Goal: Transaction & Acquisition: Download file/media

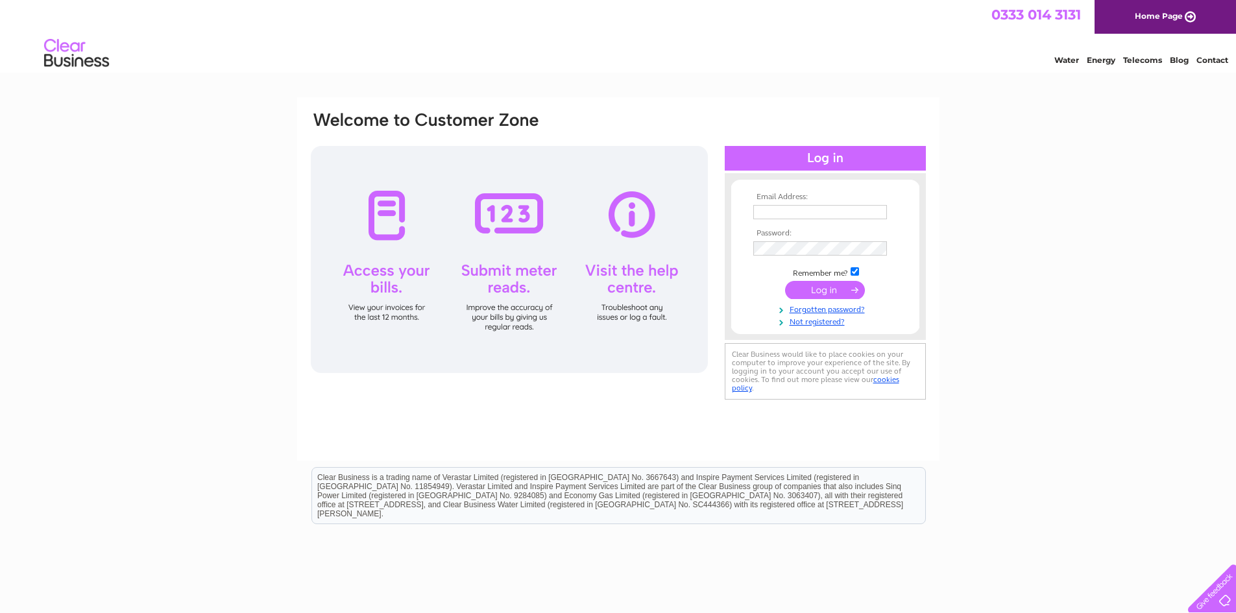
type input "[EMAIL_ADDRESS][DOMAIN_NAME]"
click at [831, 288] on input "submit" at bounding box center [825, 290] width 80 height 18
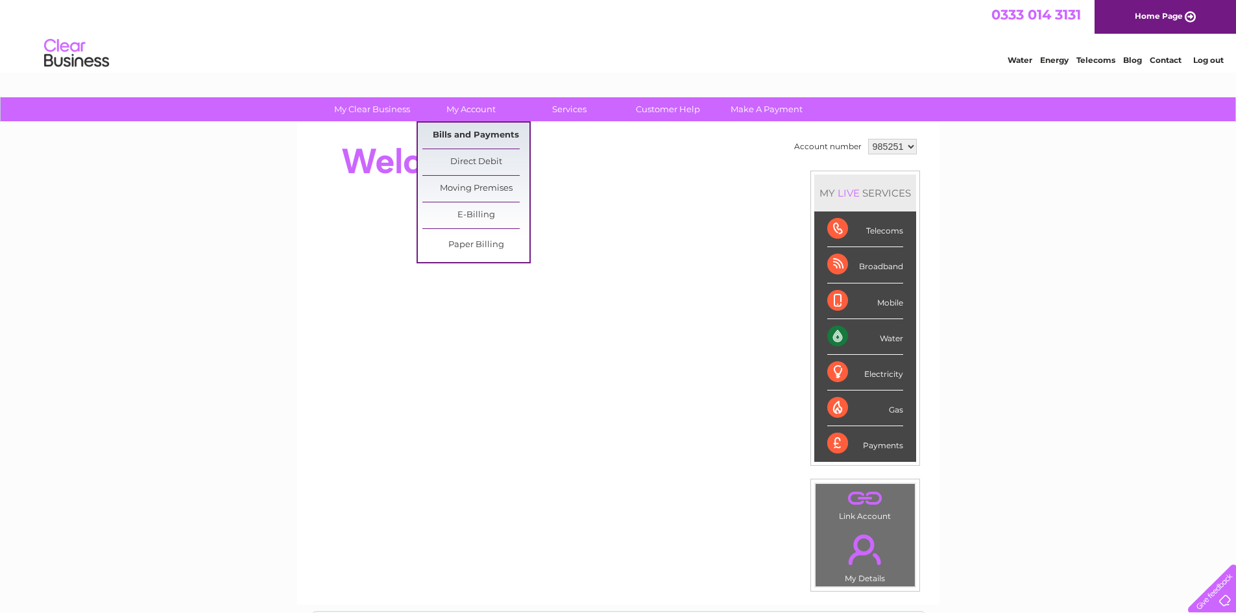
click at [484, 133] on link "Bills and Payments" at bounding box center [475, 136] width 107 height 26
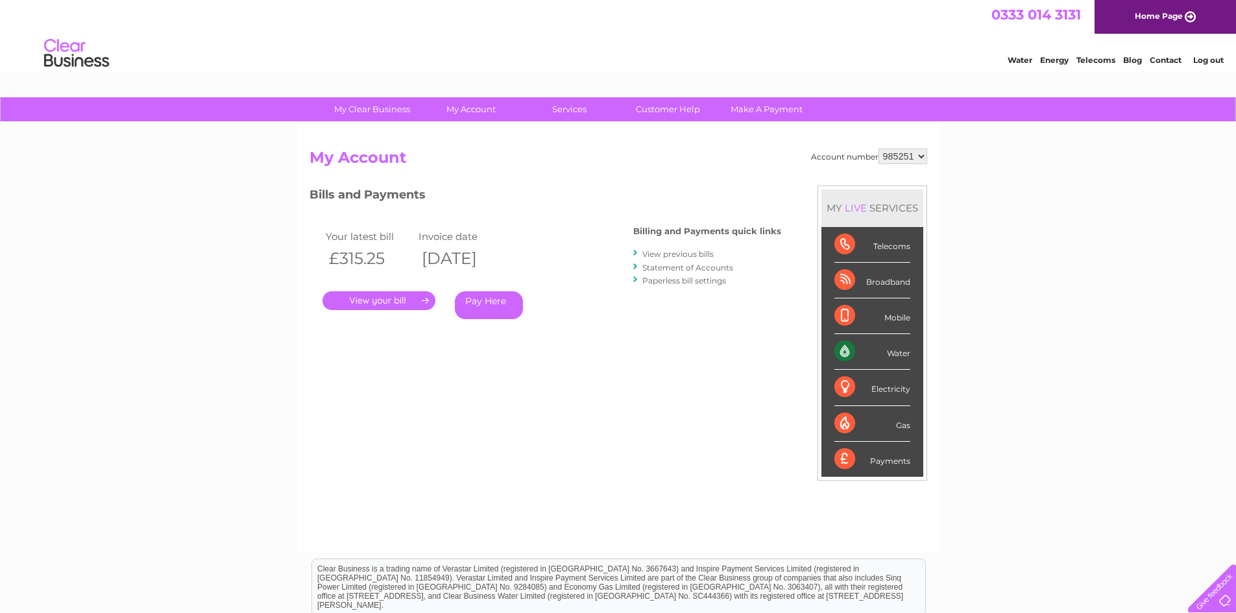
click at [693, 255] on link "View previous bills" at bounding box center [677, 254] width 71 height 10
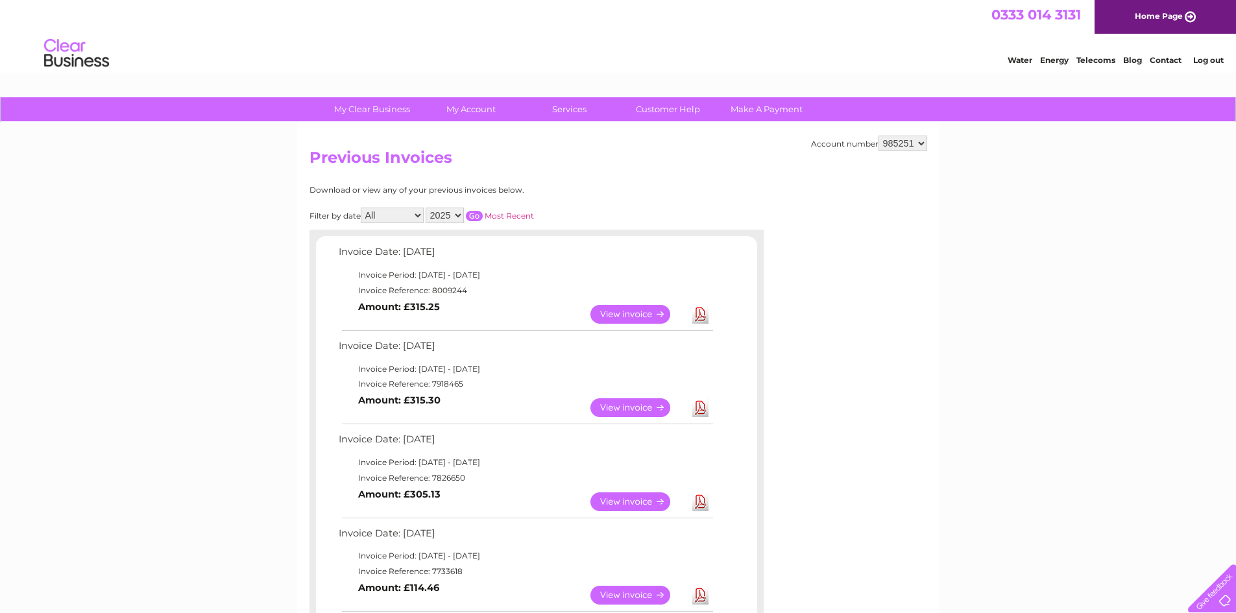
click at [640, 496] on link "View" at bounding box center [637, 502] width 95 height 19
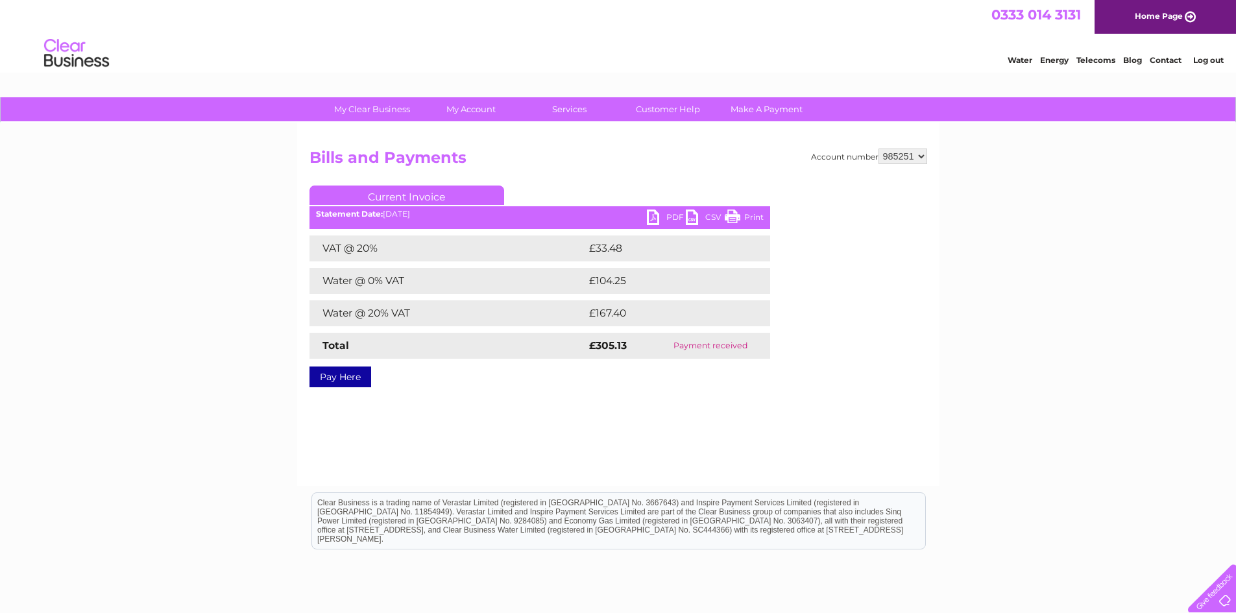
click at [662, 210] on link "PDF" at bounding box center [666, 219] width 39 height 19
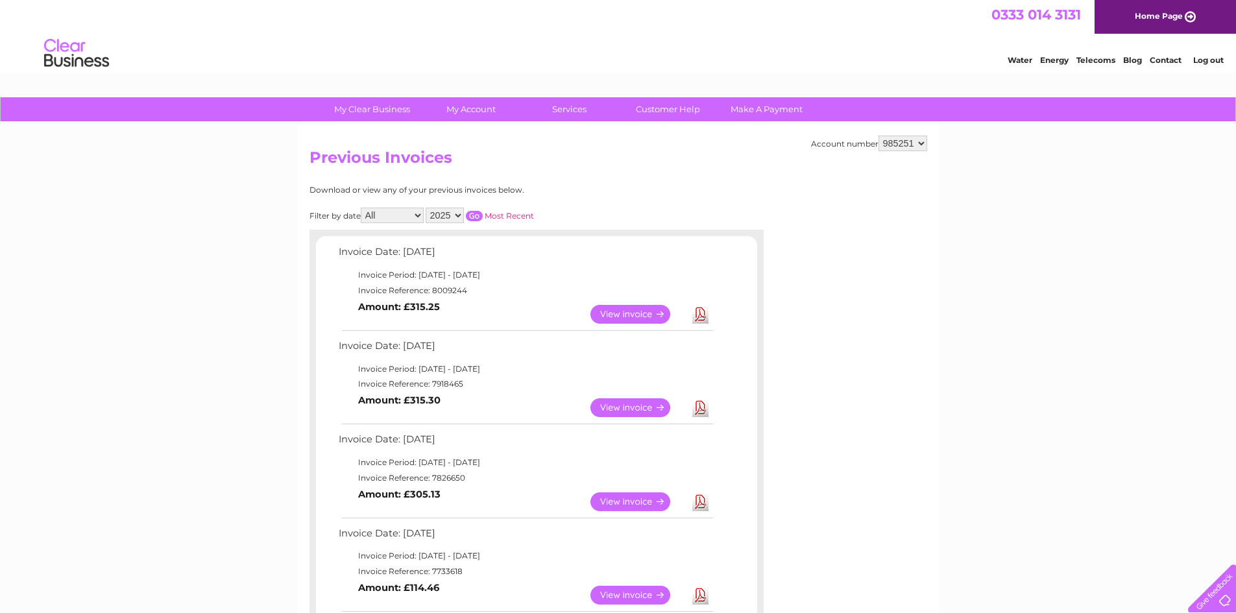
click at [628, 410] on link "View" at bounding box center [637, 407] width 95 height 19
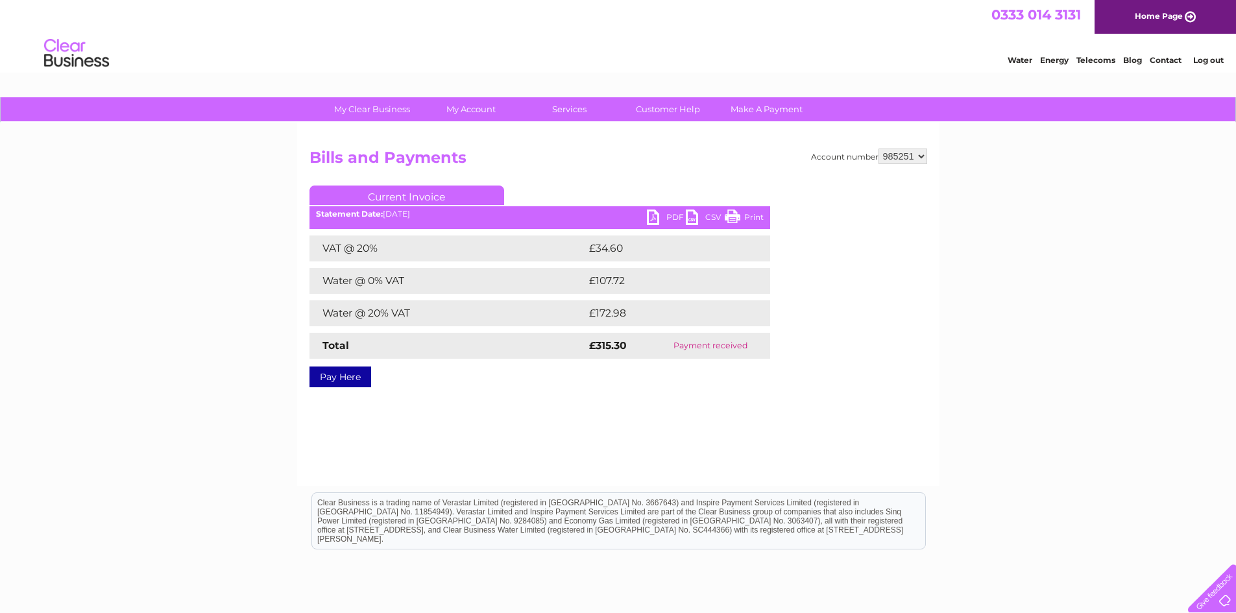
click at [659, 225] on link "PDF" at bounding box center [666, 219] width 39 height 19
click at [663, 217] on link "PDF" at bounding box center [666, 219] width 39 height 19
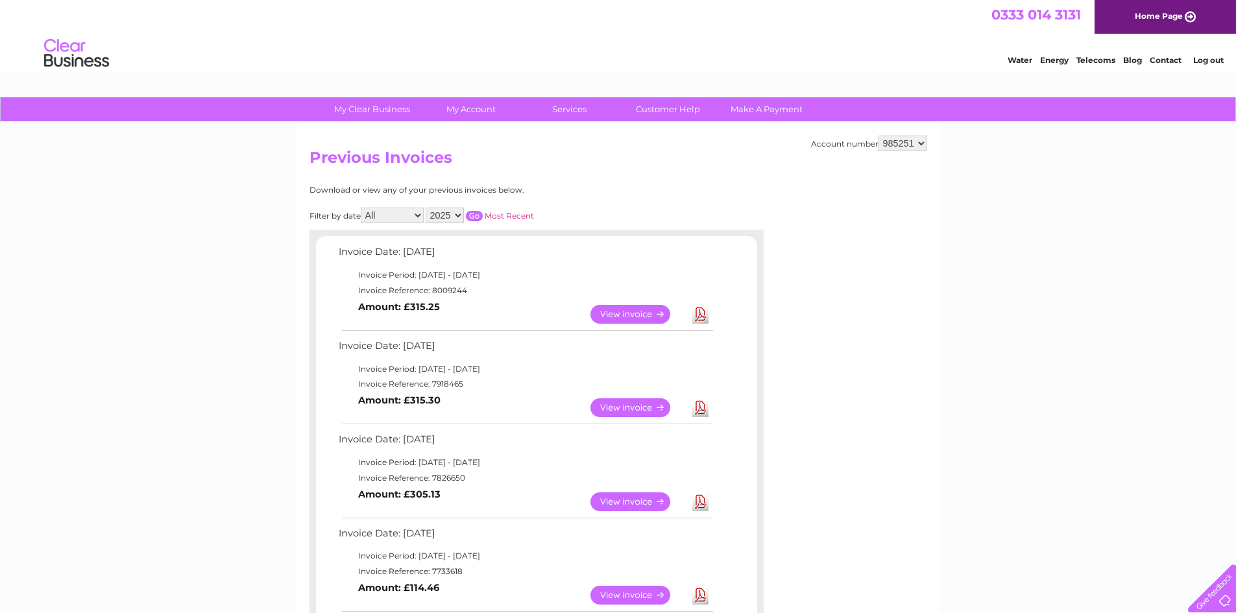
click at [644, 319] on link "View" at bounding box center [637, 314] width 95 height 19
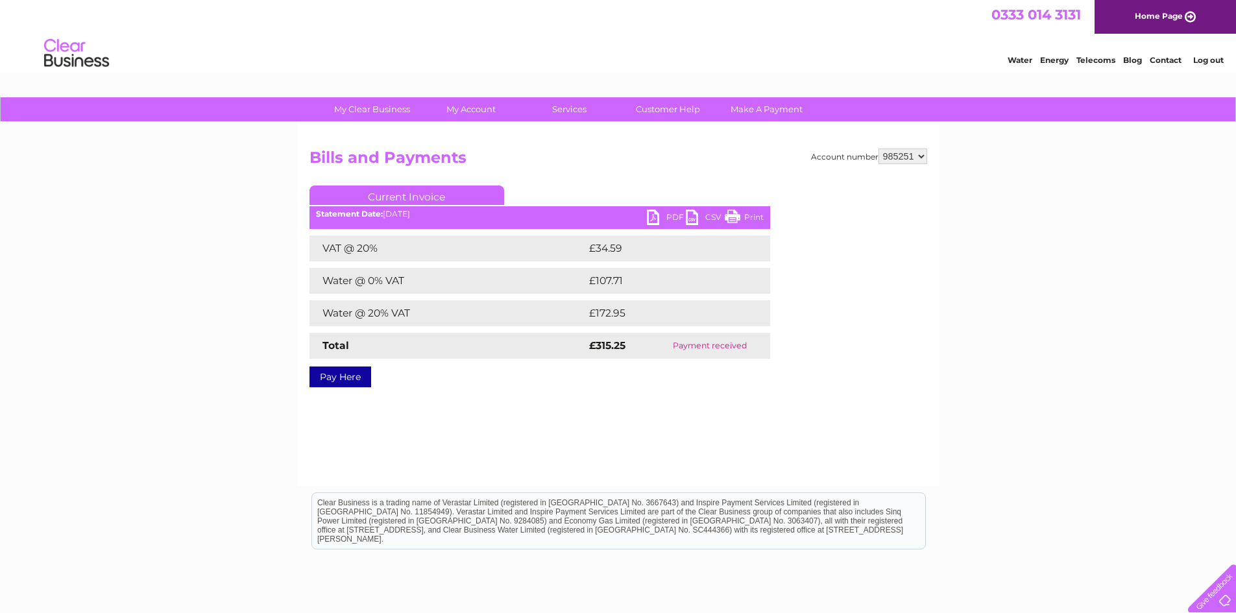
click at [672, 213] on link "PDF" at bounding box center [666, 219] width 39 height 19
click at [672, 218] on link "PDF" at bounding box center [666, 219] width 39 height 19
drag, startPoint x: 1217, startPoint y: 62, endPoint x: 1181, endPoint y: 63, distance: 35.7
click at [1217, 62] on link "Log out" at bounding box center [1208, 60] width 30 height 10
